Goal: Task Accomplishment & Management: Complete application form

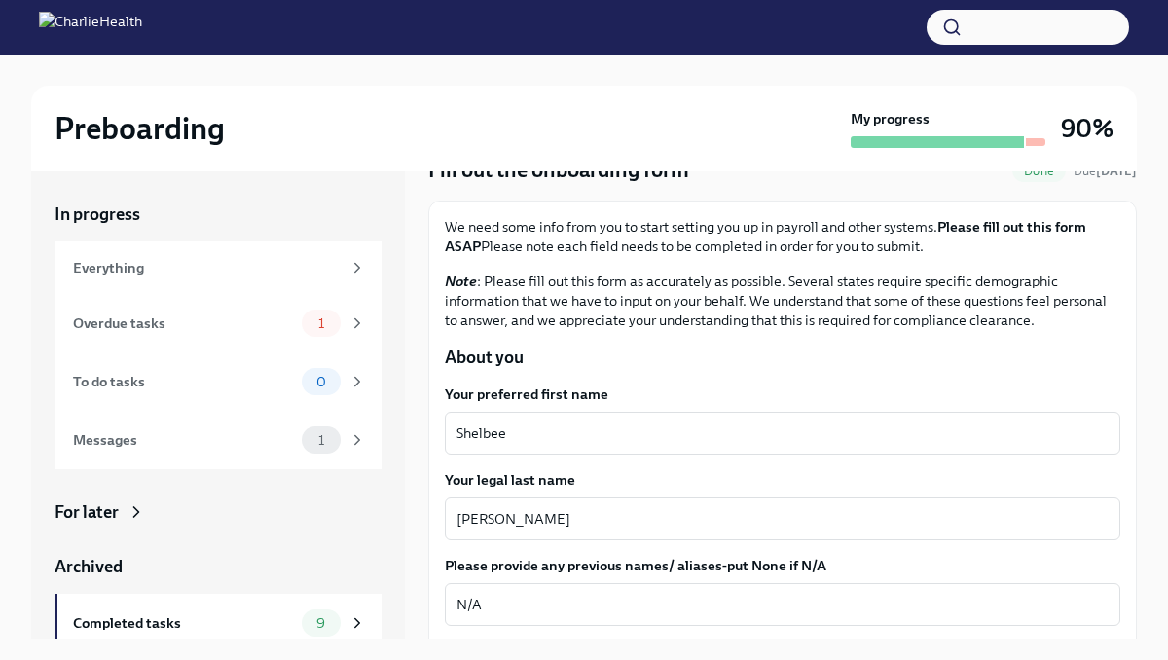
scroll to position [91, 0]
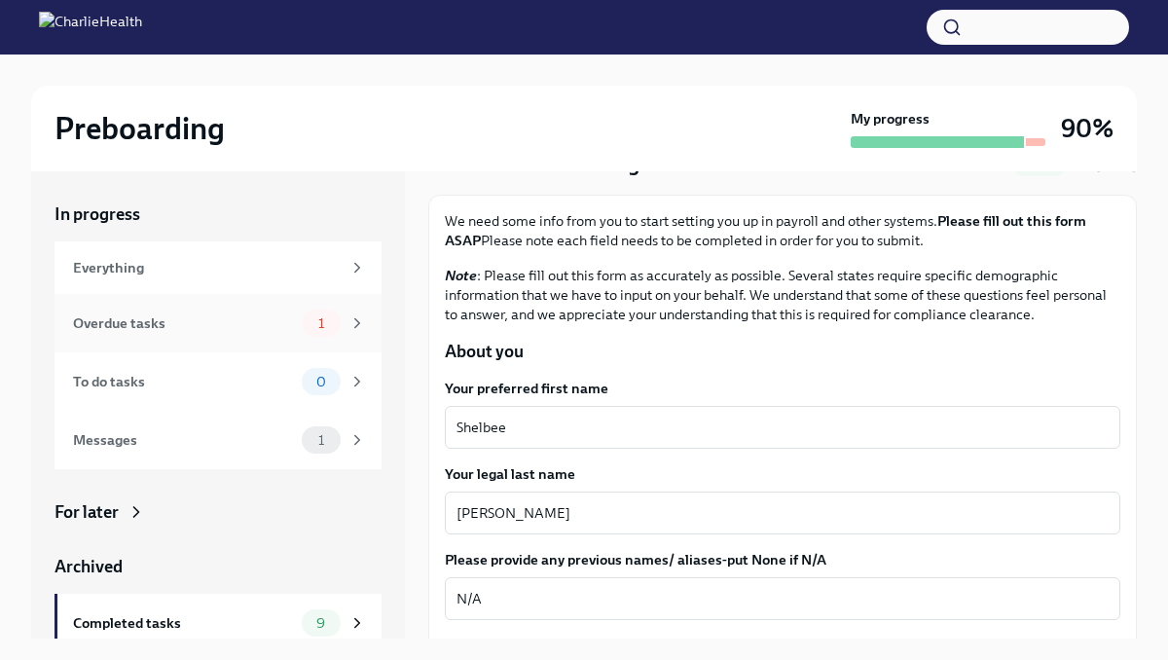
click at [340, 322] on div "1" at bounding box center [321, 323] width 39 height 27
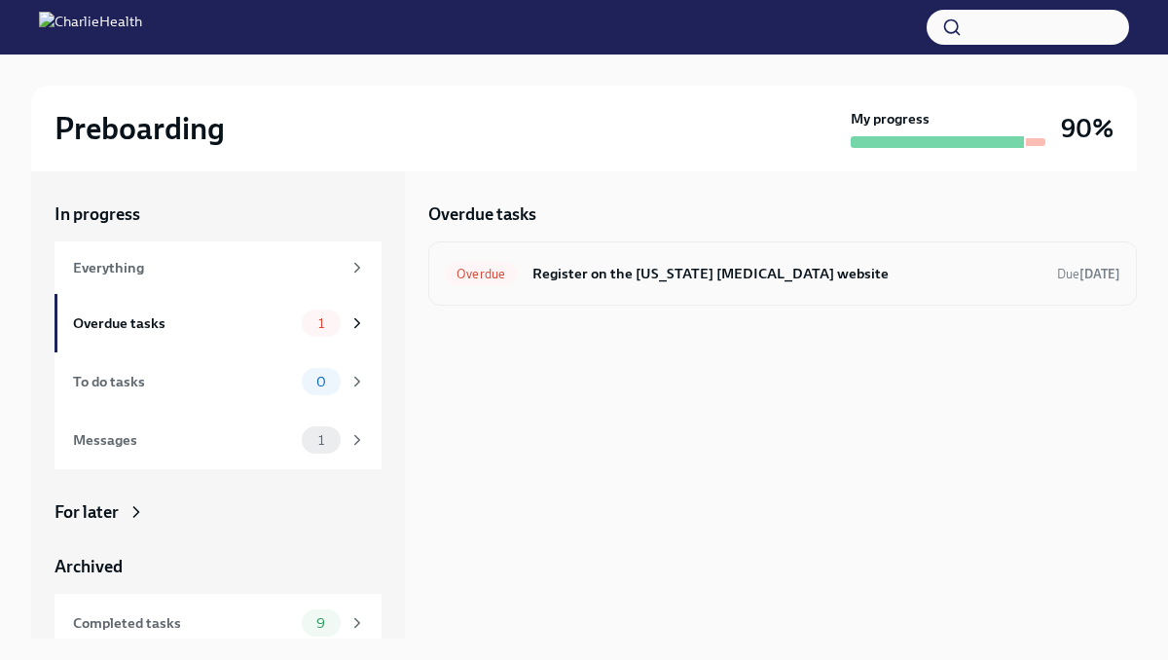
click at [623, 266] on h6 "Register on the [US_STATE] [MEDICAL_DATA] website" at bounding box center [786, 273] width 509 height 21
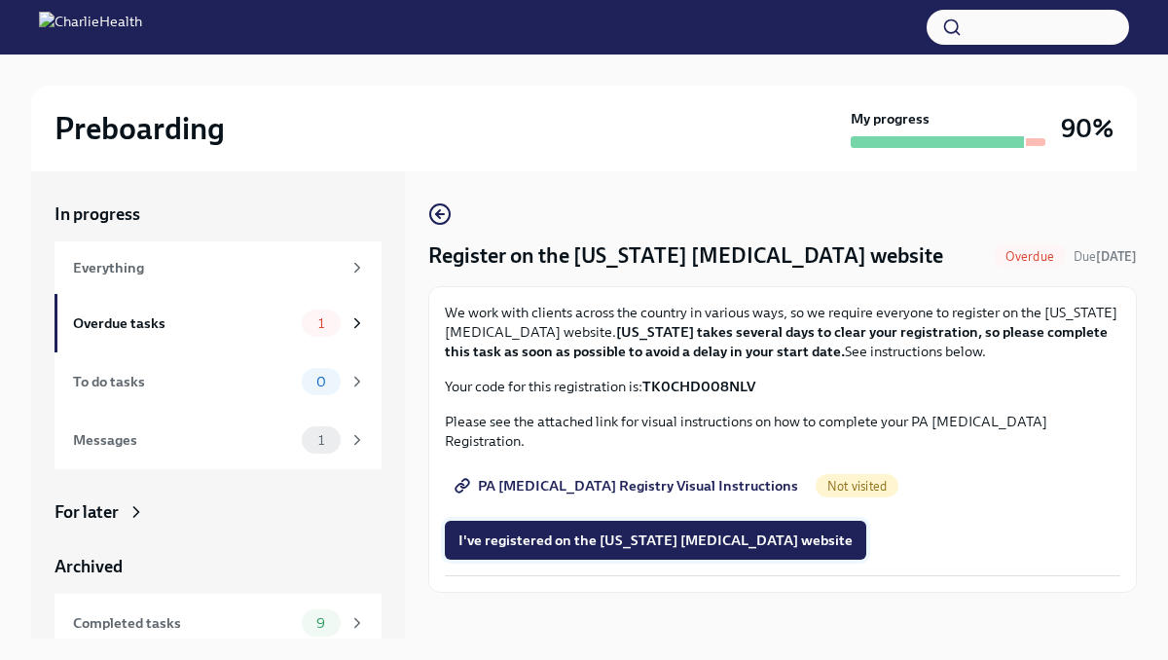
click at [568, 530] on span "I've registered on the [US_STATE] [MEDICAL_DATA] website" at bounding box center [655, 539] width 394 height 19
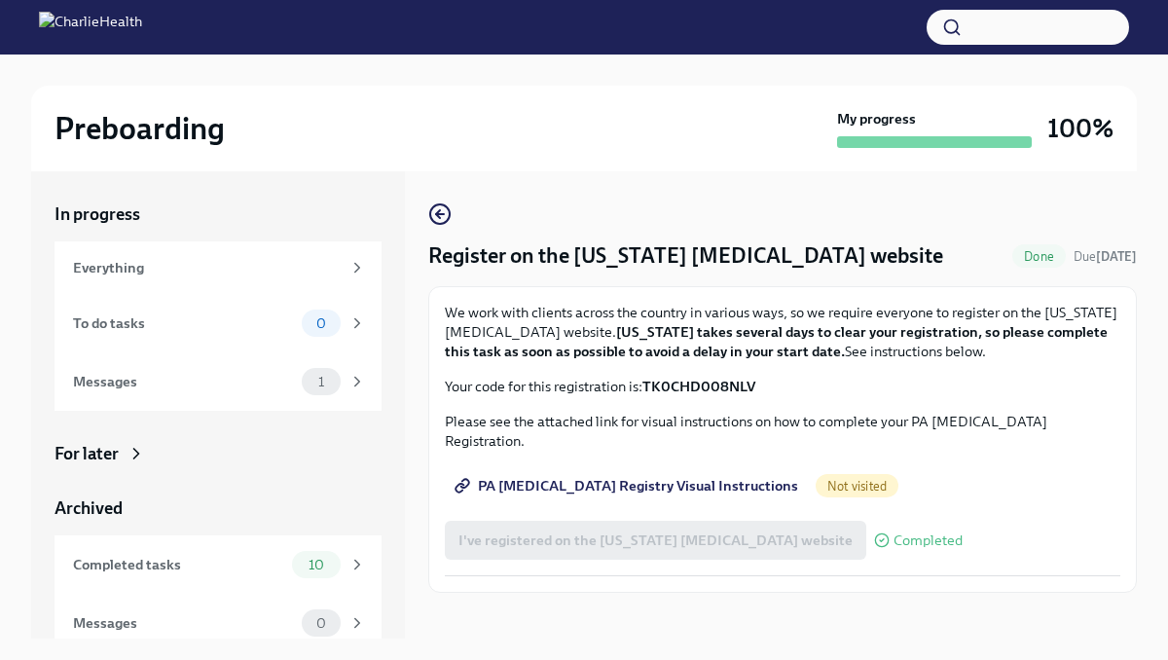
click at [711, 476] on span "PA [MEDICAL_DATA] Registry Visual Instructions" at bounding box center [628, 485] width 340 height 19
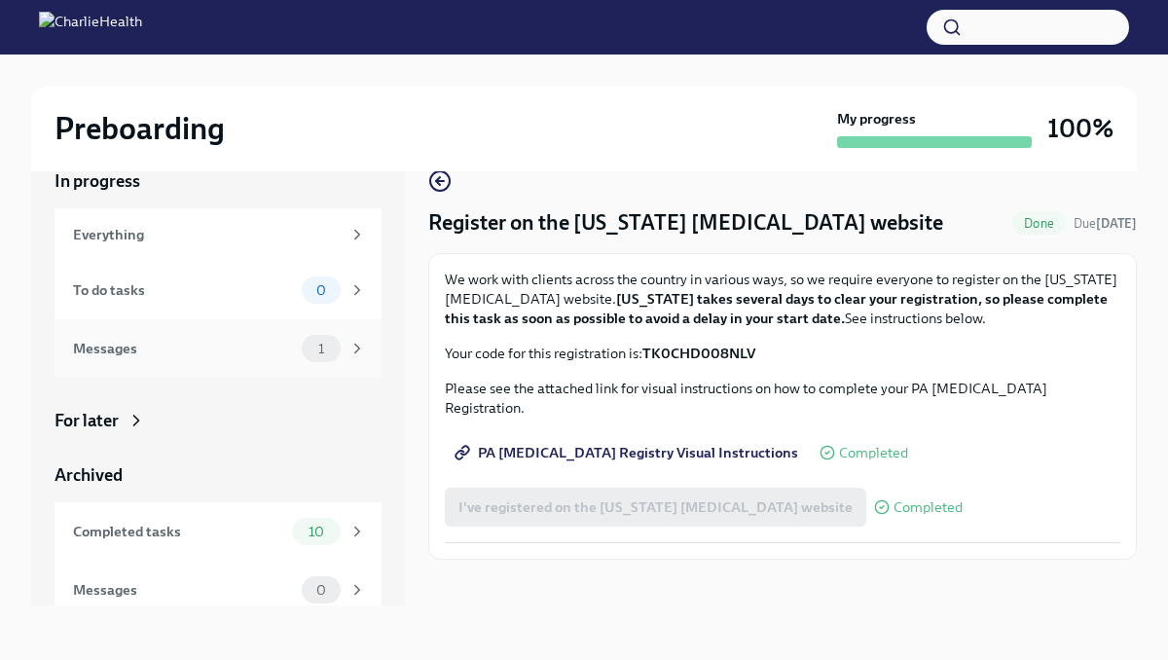
click at [317, 355] on div "1" at bounding box center [321, 348] width 39 height 27
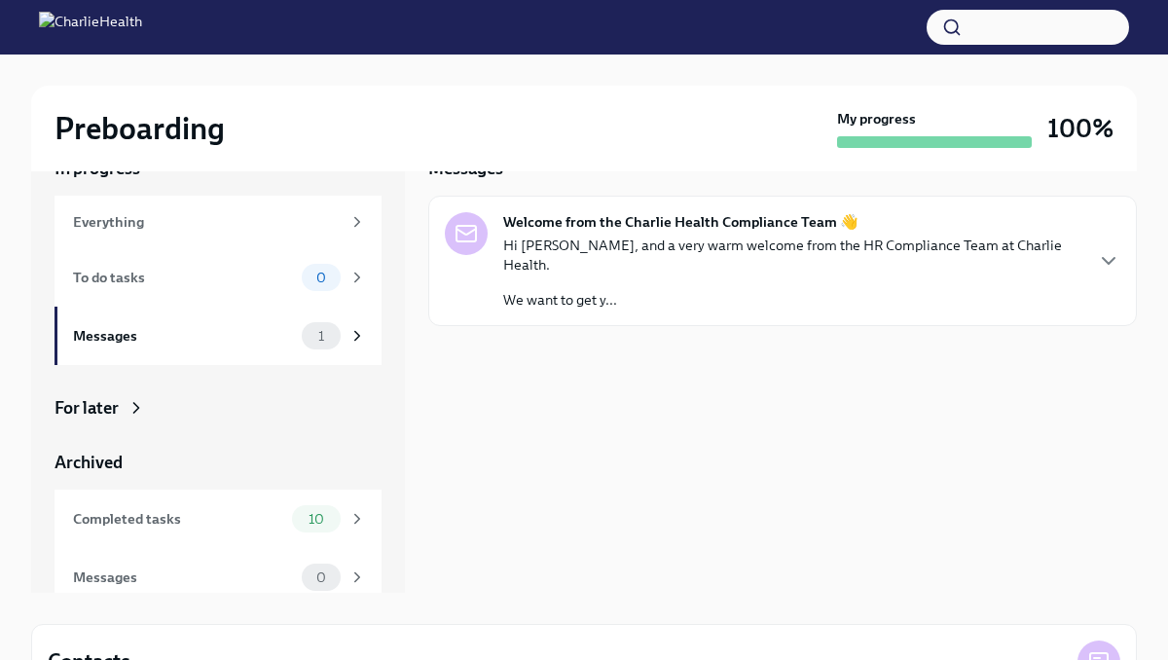
scroll to position [47, 0]
